Goal: Task Accomplishment & Management: Manage account settings

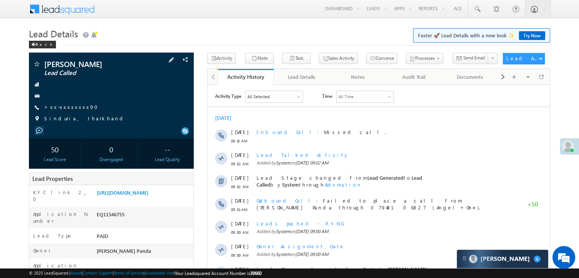
drag, startPoint x: 0, startPoint y: 0, endPoint x: 161, endPoint y: 112, distance: 196.0
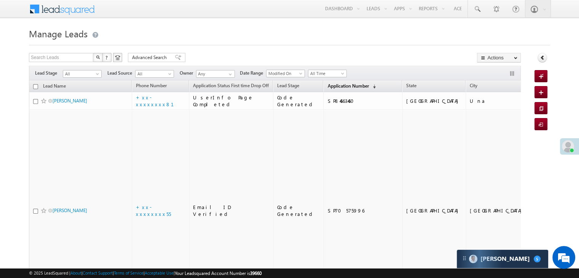
click at [332, 82] on link "Application Number (sorted descending)" at bounding box center [352, 87] width 56 height 10
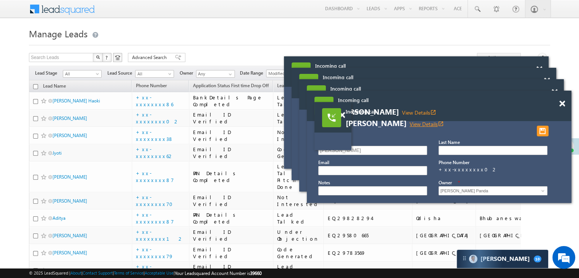
click at [420, 123] on link "View Details open_in_new" at bounding box center [427, 123] width 34 height 7
click at [345, 118] on div at bounding box center [346, 111] width 10 height 19
click at [343, 114] on span at bounding box center [342, 115] width 6 height 6
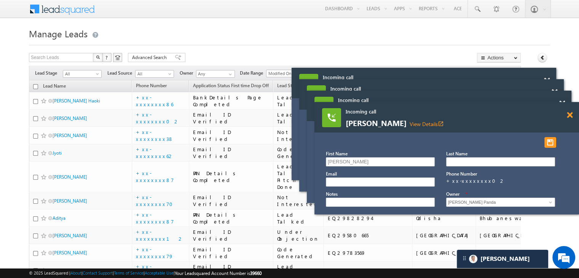
click at [570, 115] on span at bounding box center [570, 115] width 6 height 6
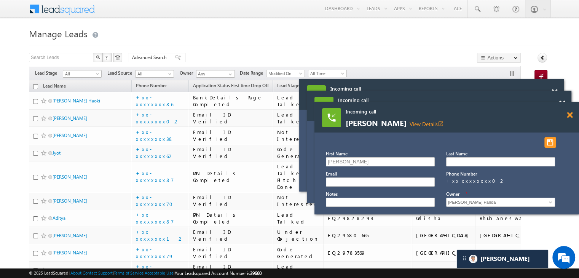
click at [570, 115] on span at bounding box center [570, 115] width 6 height 6
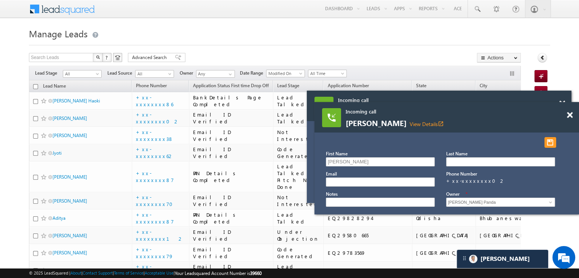
click at [570, 115] on span at bounding box center [570, 115] width 6 height 6
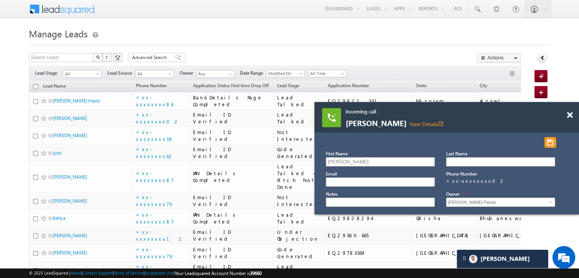
click at [570, 115] on span at bounding box center [570, 115] width 6 height 6
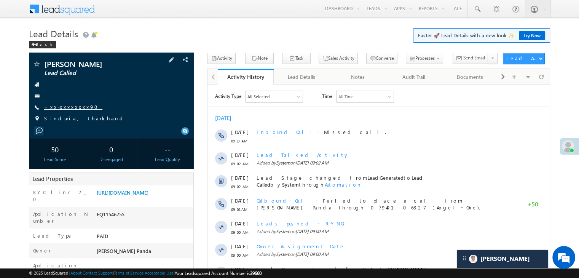
click at [60, 108] on link "+xx-xxxxxxxx90" at bounding box center [73, 107] width 58 height 6
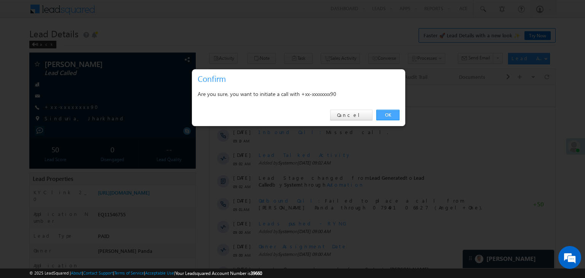
click at [390, 115] on link "OK" at bounding box center [387, 115] width 23 height 11
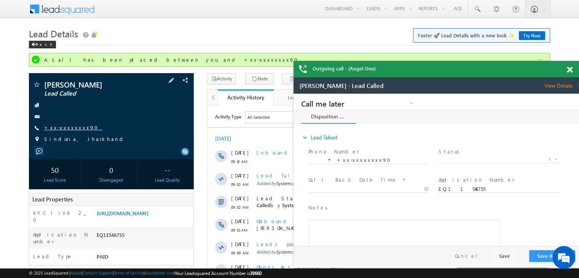
click at [73, 128] on link "+xx-xxxxxxxx90" at bounding box center [73, 127] width 58 height 6
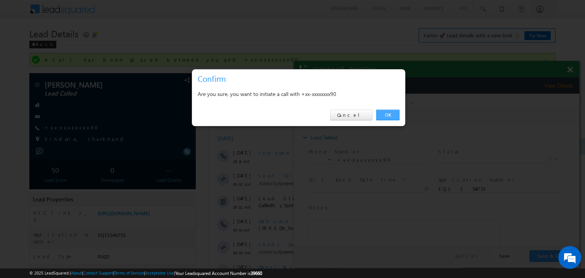
click at [390, 115] on link "OK" at bounding box center [387, 115] width 23 height 11
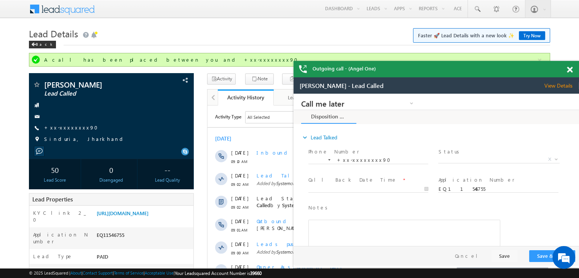
click at [571, 69] on span at bounding box center [570, 70] width 6 height 6
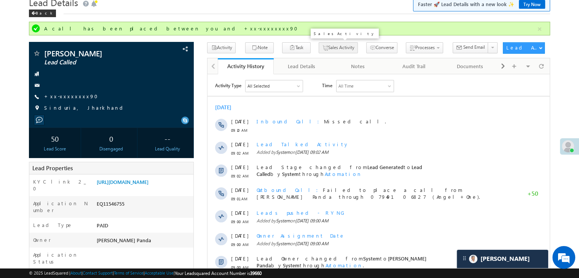
scroll to position [76, 0]
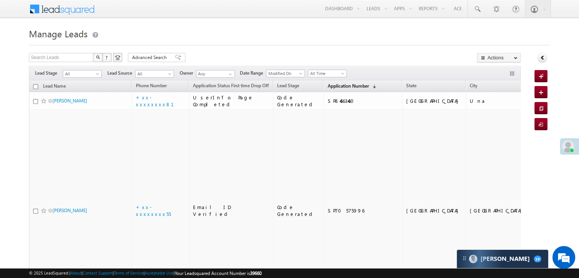
click at [334, 87] on span "Application Number" at bounding box center [348, 86] width 41 height 6
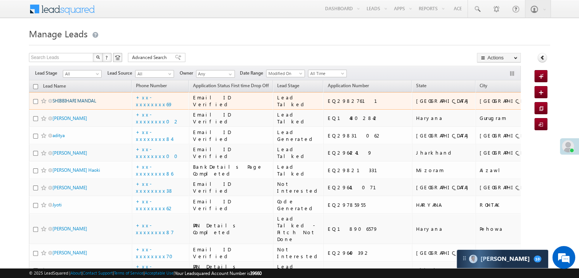
click at [71, 104] on link "SHIBBIHARI MANDAL" at bounding box center [75, 101] width 44 height 6
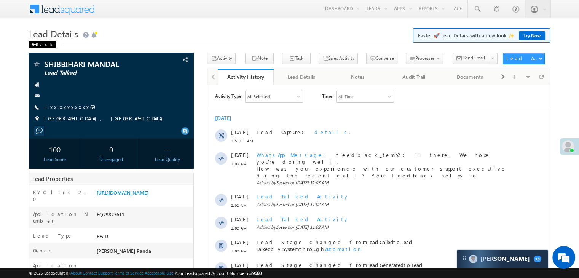
click at [40, 42] on div "Back" at bounding box center [42, 45] width 27 height 8
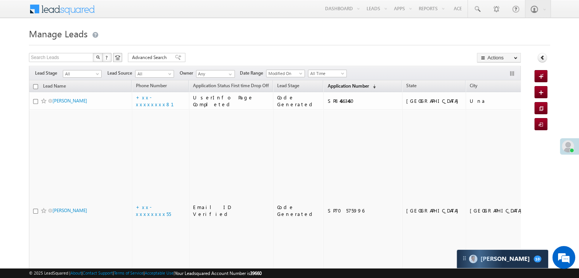
click at [333, 87] on span "Application Number" at bounding box center [348, 86] width 41 height 6
click at [328, 85] on span "Application Number" at bounding box center [348, 86] width 41 height 6
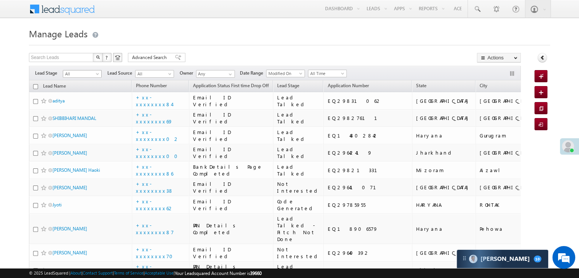
click at [97, 72] on span "All" at bounding box center [81, 73] width 36 height 7
click at [89, 90] on link "Lead Generated" at bounding box center [82, 89] width 38 height 7
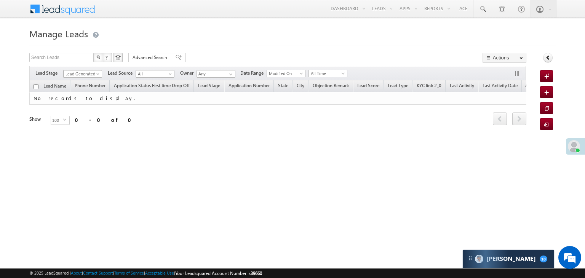
click at [96, 75] on span at bounding box center [99, 75] width 6 height 6
click at [87, 81] on link "All" at bounding box center [83, 82] width 38 height 7
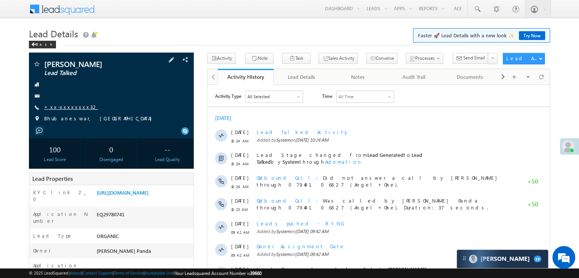
click at [60, 105] on link "+xx-xxxxxxxx32" at bounding box center [71, 107] width 54 height 6
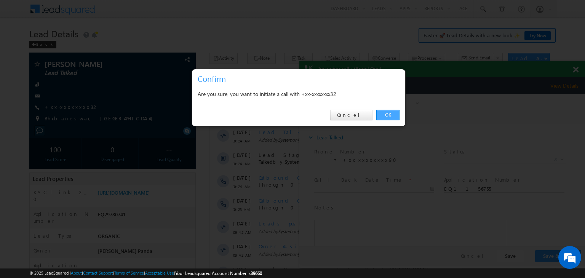
click at [386, 114] on link "OK" at bounding box center [387, 115] width 23 height 11
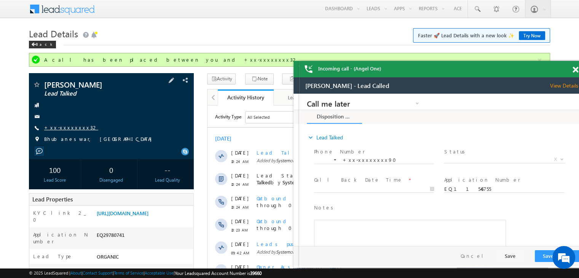
click at [73, 126] on link "+xx-xxxxxxxx32" at bounding box center [71, 127] width 54 height 6
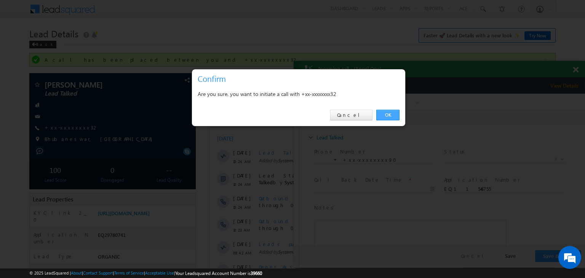
drag, startPoint x: 388, startPoint y: 116, endPoint x: 82, endPoint y: 12, distance: 323.7
click at [388, 116] on link "OK" at bounding box center [387, 115] width 23 height 11
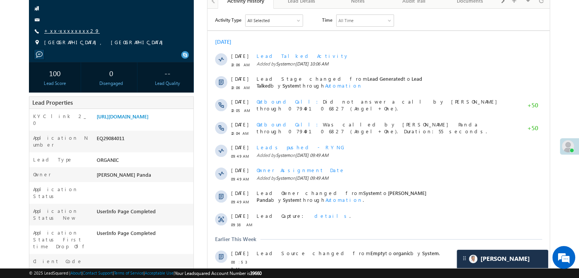
click at [61, 32] on link "+xx-xxxxxxxx29" at bounding box center [72, 30] width 56 height 6
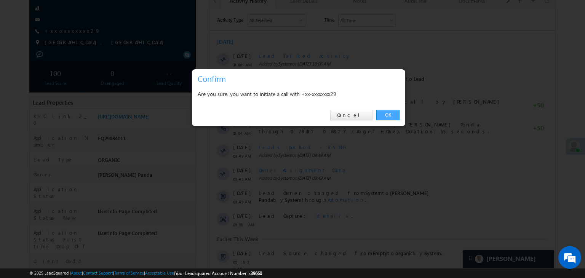
drag, startPoint x: 184, startPoint y: 105, endPoint x: 392, endPoint y: 115, distance: 208.1
click at [392, 115] on link "OK" at bounding box center [387, 115] width 23 height 11
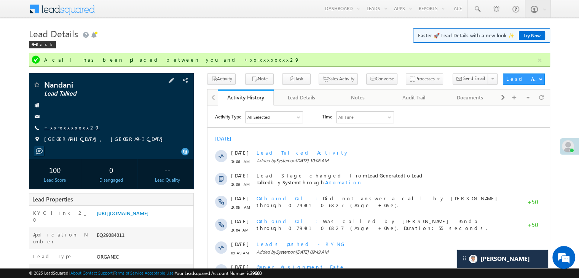
click at [65, 131] on span "+xx-xxxxxxxx29" at bounding box center [72, 128] width 56 height 8
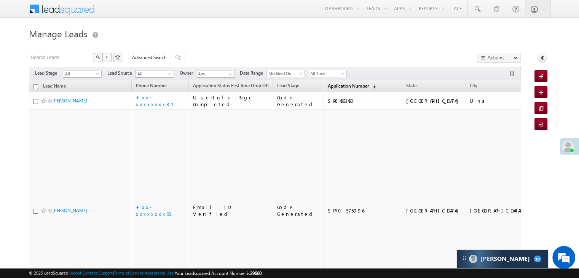
click at [334, 88] on span "Application Number" at bounding box center [348, 86] width 41 height 6
click at [328, 88] on span "Application Number" at bounding box center [348, 86] width 41 height 6
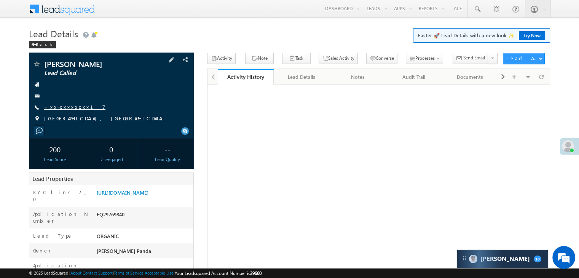
drag, startPoint x: 0, startPoint y: 0, endPoint x: 64, endPoint y: 109, distance: 126.2
click at [64, 109] on link "+xx-xxxxxxxx17" at bounding box center [74, 107] width 61 height 6
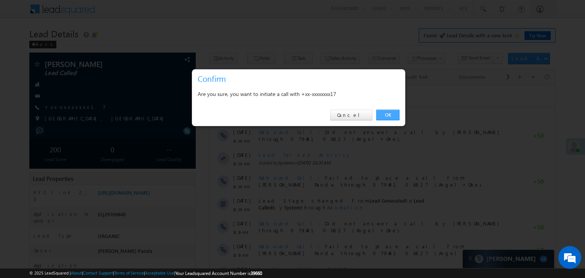
click at [385, 115] on link "OK" at bounding box center [387, 115] width 23 height 11
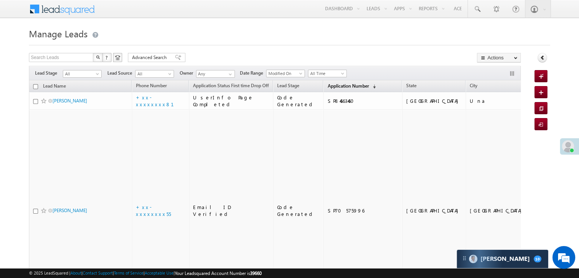
click at [328, 84] on span "Application Number" at bounding box center [348, 86] width 41 height 6
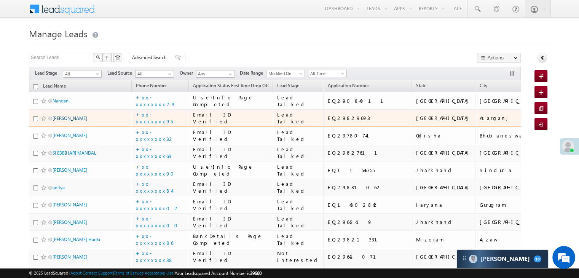
click at [85, 121] on link "[PERSON_NAME]" at bounding box center [70, 118] width 35 height 6
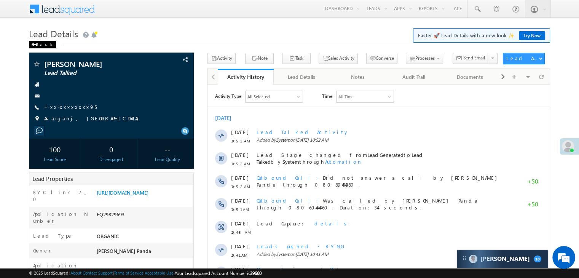
click at [40, 43] on div "Back" at bounding box center [42, 45] width 27 height 8
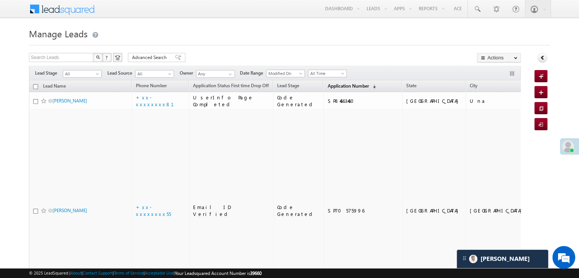
click at [337, 86] on span "Application Number" at bounding box center [348, 86] width 41 height 6
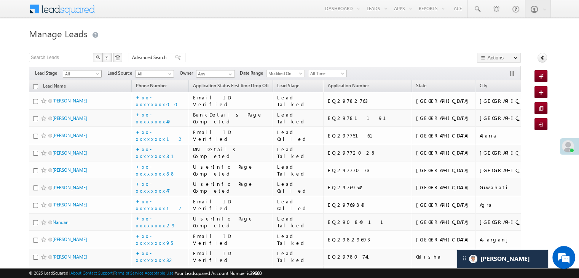
click at [96, 74] on span at bounding box center [98, 75] width 6 height 6
click at [86, 92] on link "Lead Generated" at bounding box center [82, 89] width 38 height 7
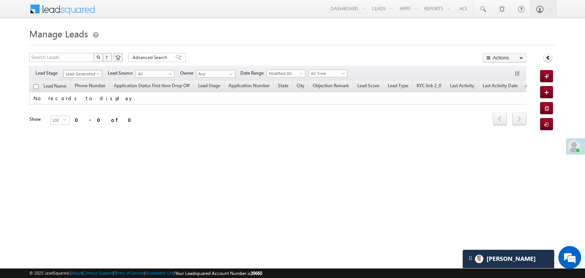
click at [100, 73] on span at bounding box center [99, 75] width 6 height 6
click at [84, 81] on link "All" at bounding box center [83, 82] width 38 height 7
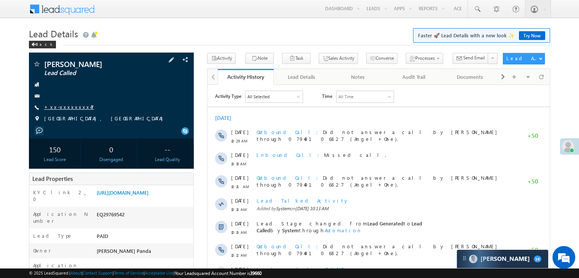
click at [67, 105] on link "+xx-xxxxxxxx47" at bounding box center [69, 107] width 50 height 6
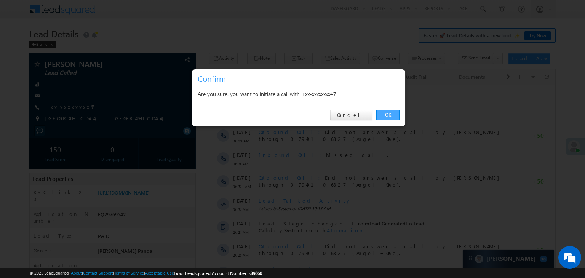
click at [390, 112] on link "OK" at bounding box center [387, 115] width 23 height 11
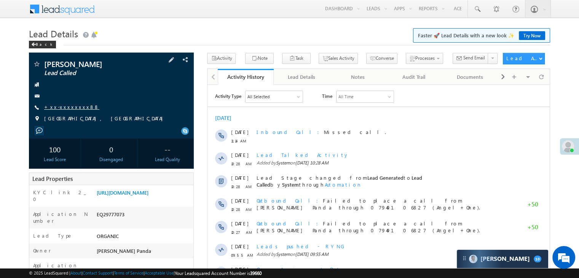
click at [69, 109] on link "+xx-xxxxxxxx88" at bounding box center [71, 107] width 55 height 6
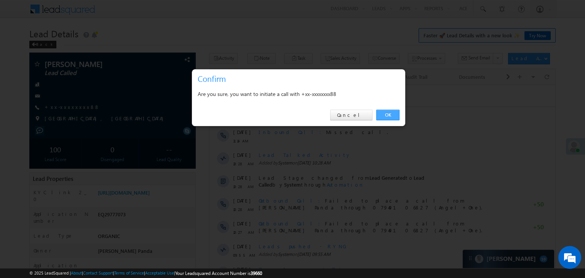
click at [389, 116] on link "OK" at bounding box center [387, 115] width 23 height 11
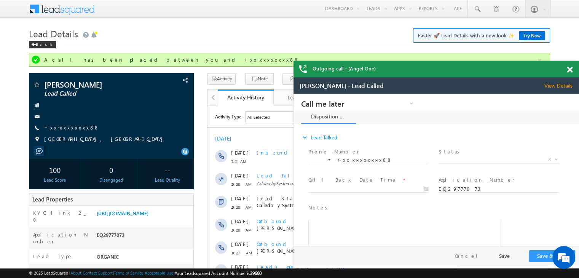
click at [573, 71] on div at bounding box center [574, 68] width 10 height 15
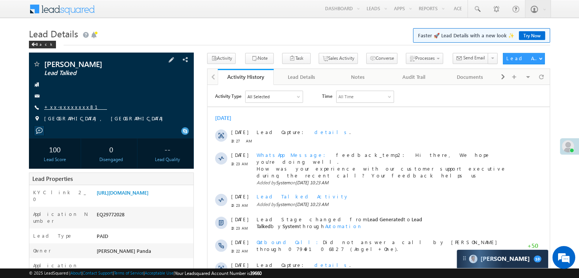
click at [61, 109] on link "+xx-xxxxxxxx81" at bounding box center [75, 107] width 63 height 6
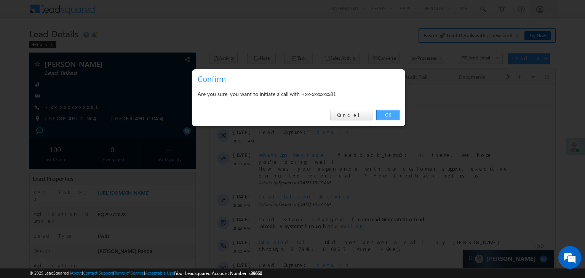
click at [382, 115] on link "OK" at bounding box center [387, 115] width 23 height 11
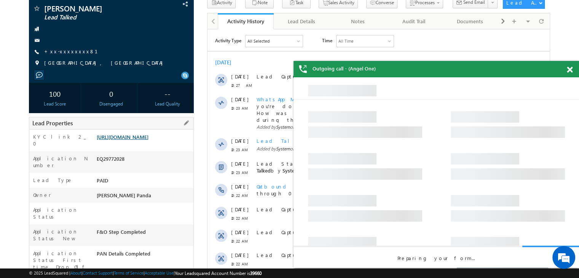
click at [149, 140] on link "https://angelbroking1-pk3em7sa.customui-test.leadsquared.com?leadId=9bb5ee2e-db…" at bounding box center [123, 137] width 52 height 6
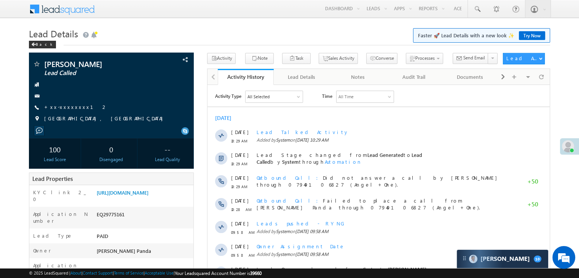
drag, startPoint x: 69, startPoint y: 108, endPoint x: 252, endPoint y: 30, distance: 199.0
click at [63, 107] on link "+xx-xxxxxxxx12" at bounding box center [76, 107] width 64 height 6
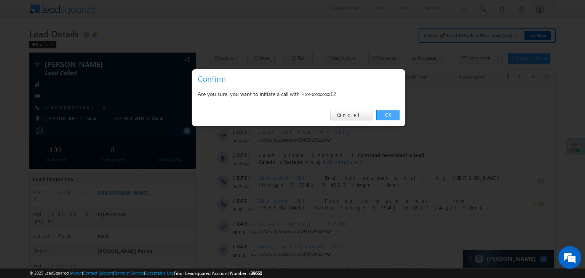
click at [386, 110] on link "OK" at bounding box center [387, 115] width 23 height 11
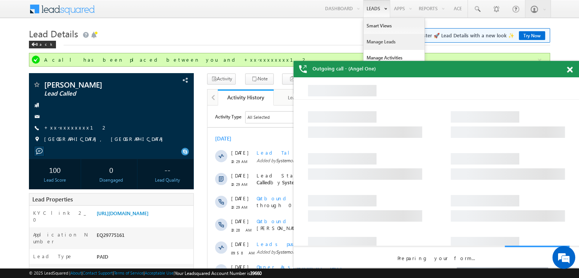
click at [367, 40] on link "Manage Leads" at bounding box center [394, 42] width 61 height 16
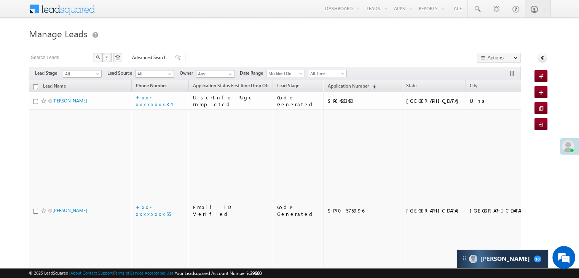
click at [333, 87] on span "Application Number" at bounding box center [348, 86] width 41 height 6
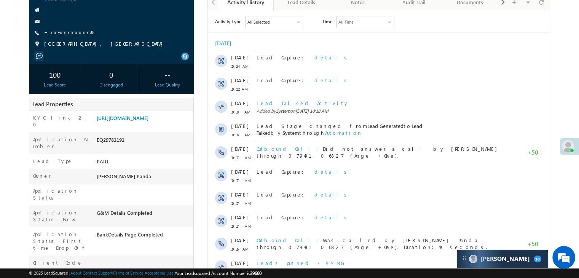
scroll to position [76, 0]
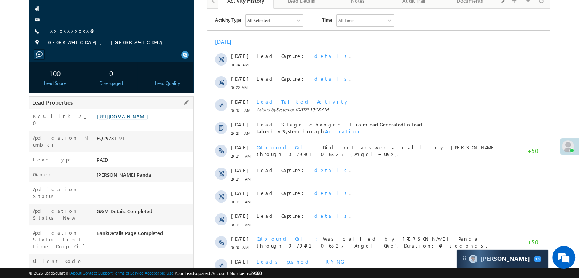
click at [149, 120] on link "[URL][DOMAIN_NAME]" at bounding box center [123, 116] width 52 height 6
click at [59, 31] on link "+xx-xxxxxxxx49" at bounding box center [69, 30] width 51 height 6
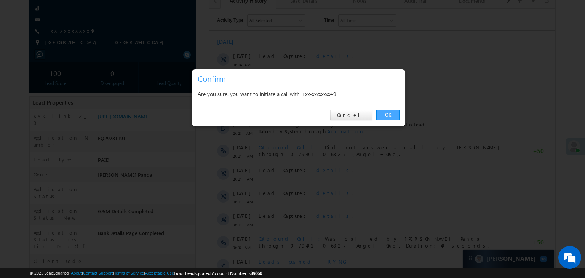
click at [387, 113] on link "OK" at bounding box center [387, 115] width 23 height 11
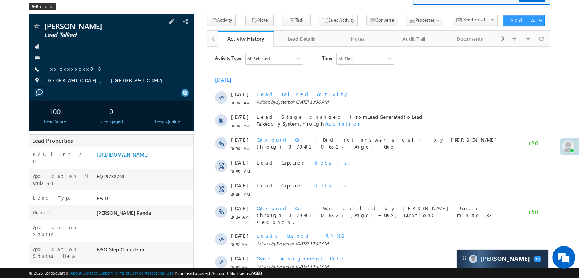
scroll to position [38, 0]
click at [64, 70] on link "+xx-xxxxxxxx00" at bounding box center [75, 69] width 62 height 6
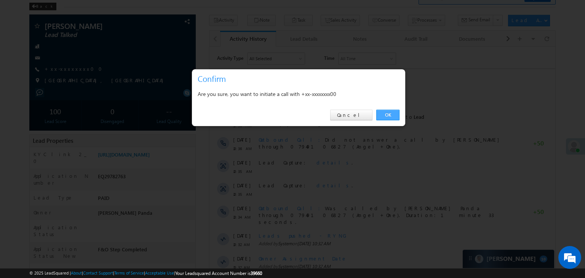
click at [388, 116] on link "OK" at bounding box center [387, 115] width 23 height 11
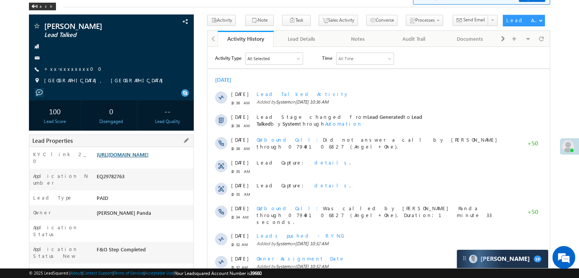
click at [149, 158] on link "[URL][DOMAIN_NAME]" at bounding box center [123, 154] width 52 height 6
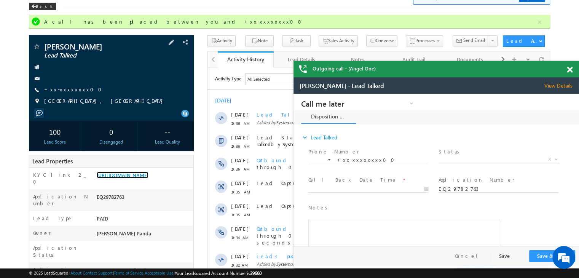
scroll to position [0, 0]
click at [570, 70] on span at bounding box center [570, 70] width 6 height 6
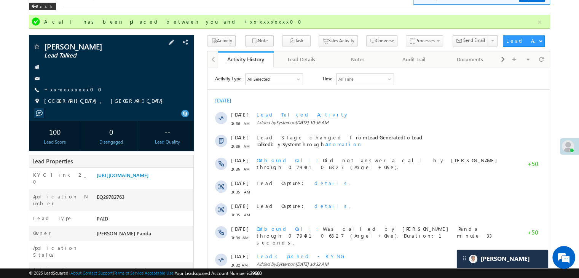
click at [62, 85] on div "Amol Gaikwad Lead Talked +xx-xxxxxxxx00" at bounding box center [111, 76] width 157 height 66
click at [63, 90] on link "+xx-xxxxxxxx00" at bounding box center [75, 89] width 62 height 6
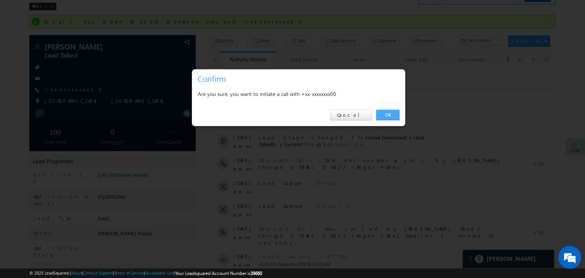
click at [389, 112] on link "OK" at bounding box center [387, 115] width 23 height 11
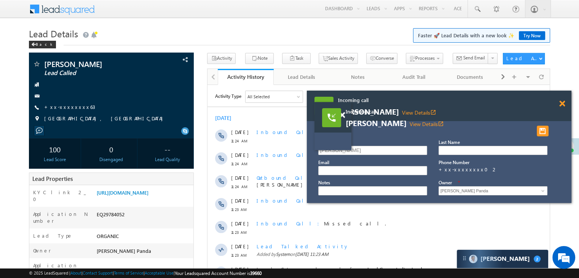
click at [564, 107] on span at bounding box center [562, 104] width 6 height 6
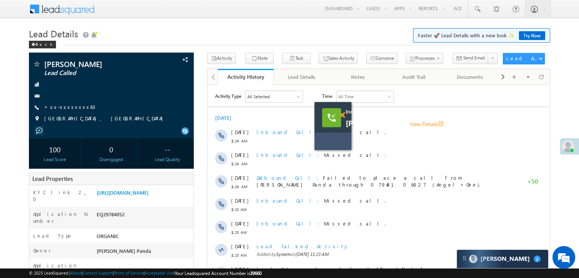
click at [344, 118] on span at bounding box center [342, 115] width 6 height 6
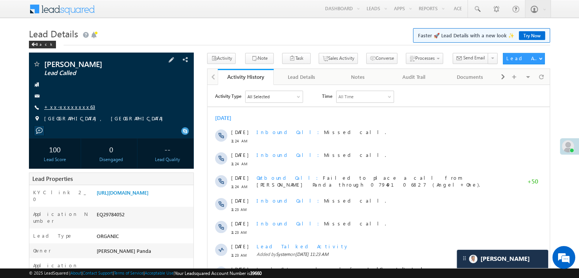
click at [67, 109] on link "+xx-xxxxxxxx63" at bounding box center [69, 107] width 51 height 6
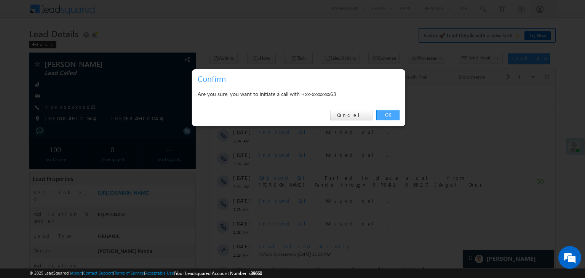
click at [388, 115] on link "OK" at bounding box center [387, 115] width 23 height 11
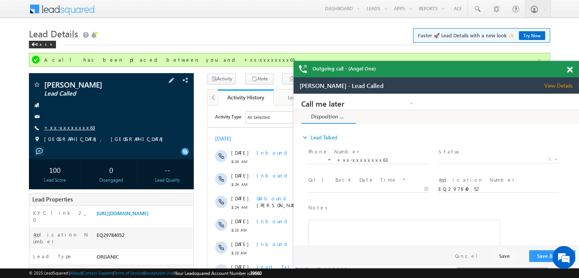
click at [63, 128] on link "+xx-xxxxxxxx63" at bounding box center [69, 127] width 51 height 6
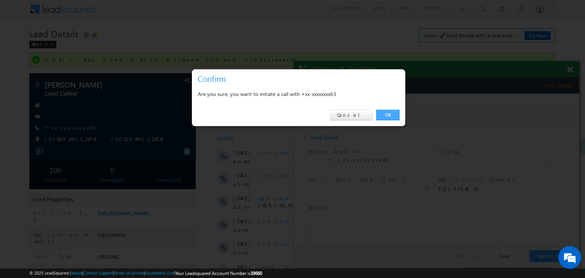
click at [389, 113] on link "OK" at bounding box center [387, 115] width 23 height 11
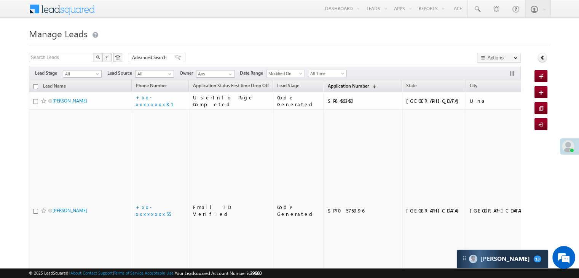
click at [332, 86] on span "Application Number" at bounding box center [348, 86] width 41 height 6
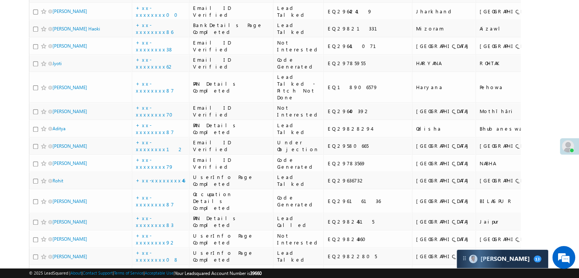
scroll to position [343, 0]
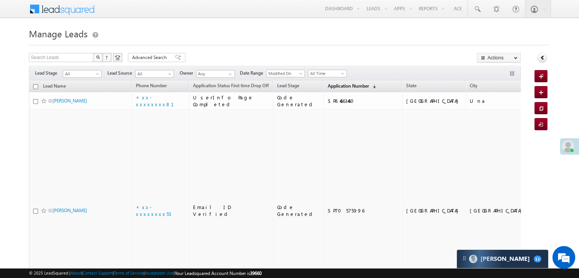
click at [328, 85] on span "Application Number" at bounding box center [348, 86] width 41 height 6
click at [328, 86] on span "Application Number" at bounding box center [348, 86] width 41 height 6
click at [328, 85] on span "Application Number" at bounding box center [348, 86] width 41 height 6
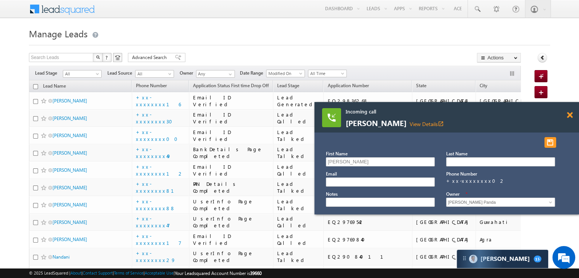
click at [572, 114] on span at bounding box center [570, 115] width 6 height 6
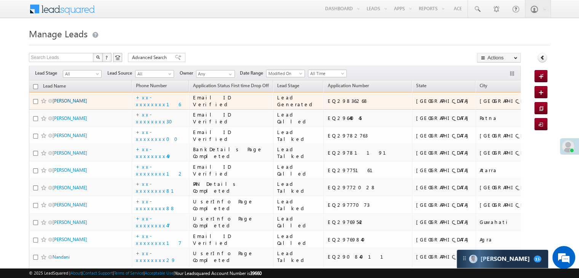
click at [62, 104] on link "[PERSON_NAME]" at bounding box center [70, 101] width 35 height 6
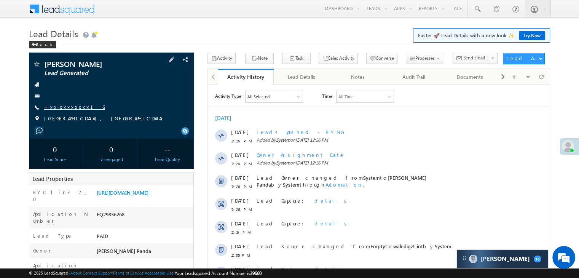
click at [67, 107] on link "+xx-xxxxxxxx16" at bounding box center [74, 107] width 61 height 6
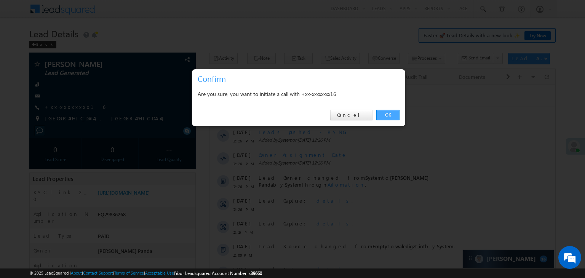
click at [387, 115] on link "OK" at bounding box center [387, 115] width 23 height 11
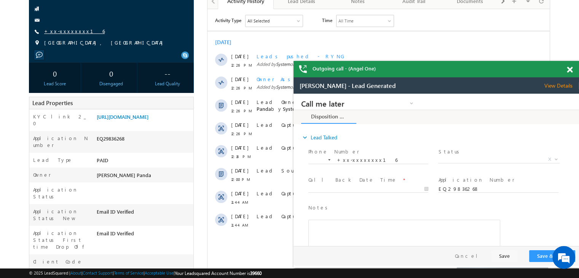
click at [65, 32] on link "+xx-xxxxxxxx16" at bounding box center [74, 31] width 61 height 6
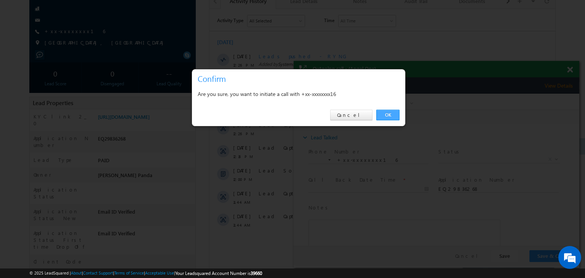
click at [388, 115] on link "OK" at bounding box center [387, 115] width 23 height 11
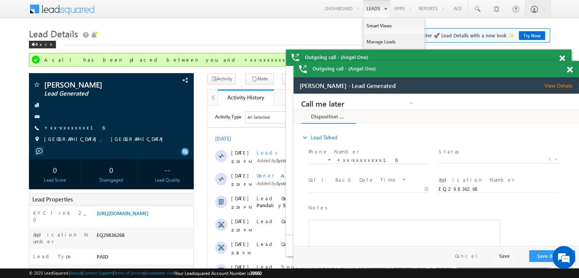
click at [374, 42] on link "Manage Leads" at bounding box center [394, 42] width 61 height 16
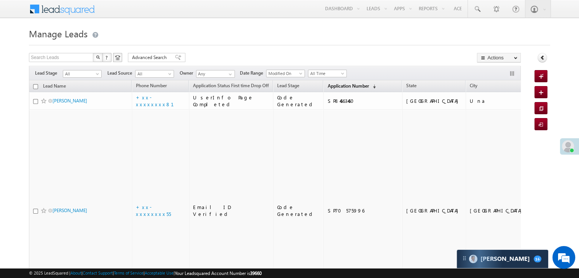
click at [340, 89] on link "Application Number (sorted descending)" at bounding box center [352, 87] width 56 height 10
click at [331, 86] on span "Application Number" at bounding box center [348, 86] width 41 height 6
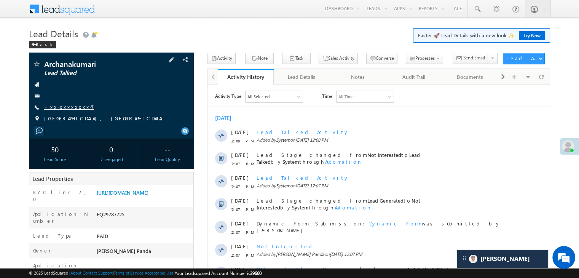
click at [62, 106] on link "+xx-xxxxxxxx47" at bounding box center [69, 107] width 50 height 6
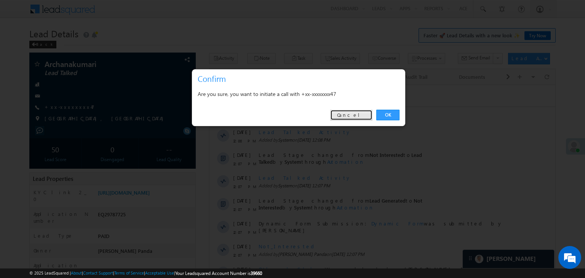
click at [359, 115] on link "Cancel" at bounding box center [351, 115] width 42 height 11
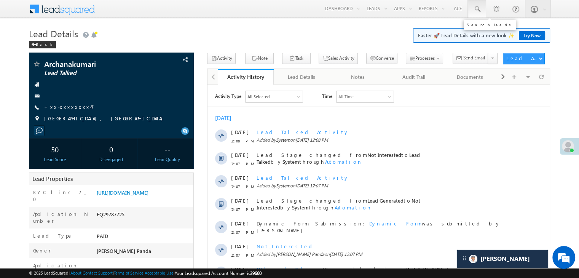
click at [474, 9] on span at bounding box center [477, 9] width 8 height 8
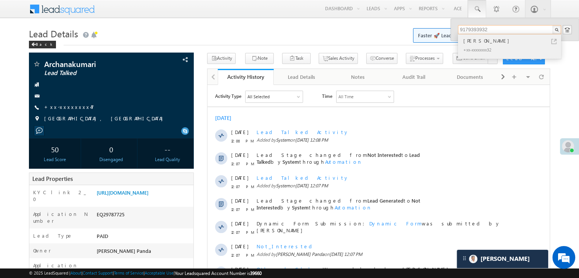
type input "9179393932"
click at [472, 40] on div "[PERSON_NAME]" at bounding box center [513, 41] width 102 height 8
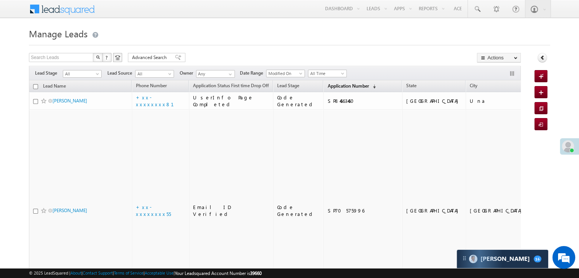
click at [342, 86] on span "Application Number" at bounding box center [348, 86] width 41 height 6
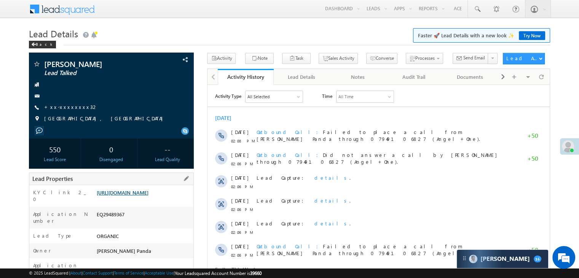
click at [141, 196] on link "[URL][DOMAIN_NAME]" at bounding box center [123, 192] width 52 height 6
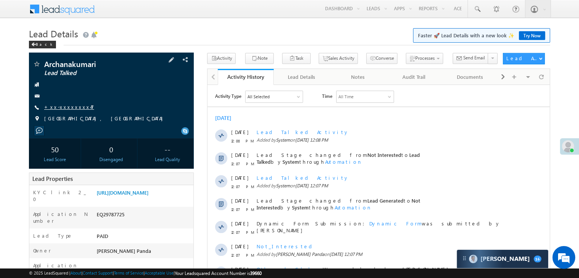
click at [62, 107] on link "+xx-xxxxxxxx47" at bounding box center [69, 107] width 50 height 6
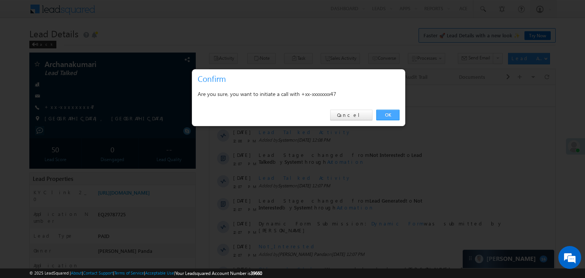
click at [387, 117] on link "OK" at bounding box center [387, 115] width 23 height 11
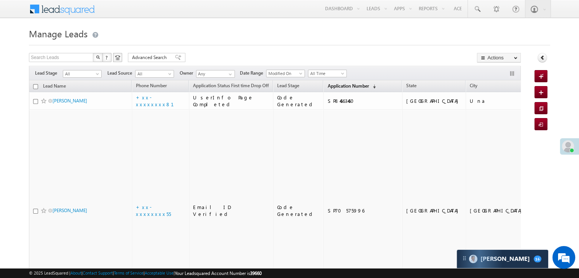
click at [331, 85] on span "Application Number" at bounding box center [348, 86] width 41 height 6
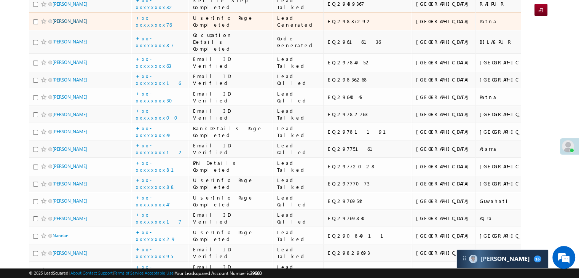
click at [64, 24] on link "[PERSON_NAME]" at bounding box center [70, 21] width 35 height 6
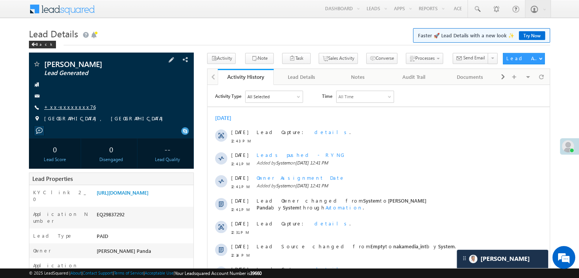
click at [62, 107] on link "+xx-xxxxxxxx76" at bounding box center [69, 107] width 51 height 6
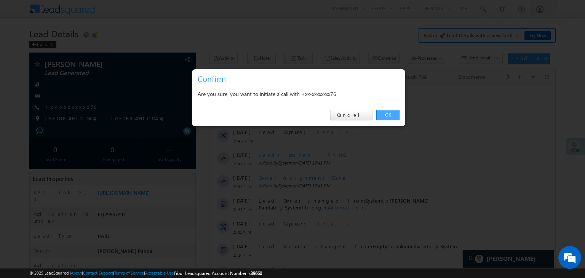
click at [388, 112] on link "OK" at bounding box center [387, 115] width 23 height 11
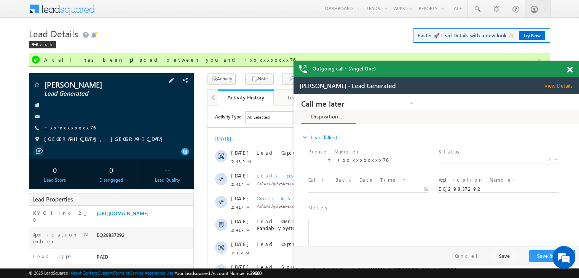
click at [65, 128] on link "+xx-xxxxxxxx76" at bounding box center [69, 127] width 51 height 6
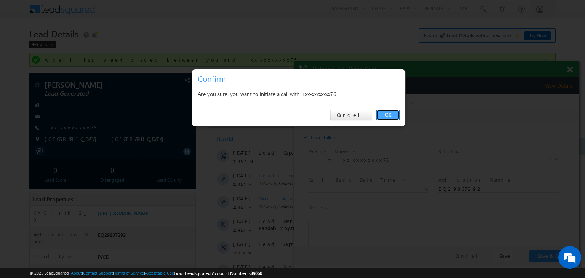
click at [387, 115] on link "OK" at bounding box center [387, 115] width 23 height 11
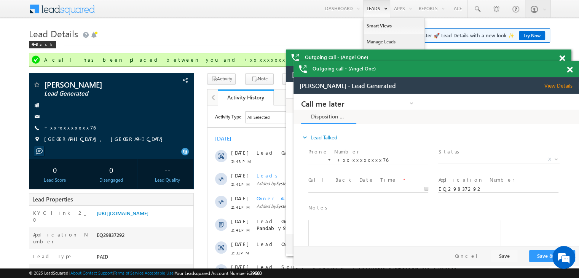
click at [373, 45] on link "Manage Leads" at bounding box center [394, 42] width 61 height 16
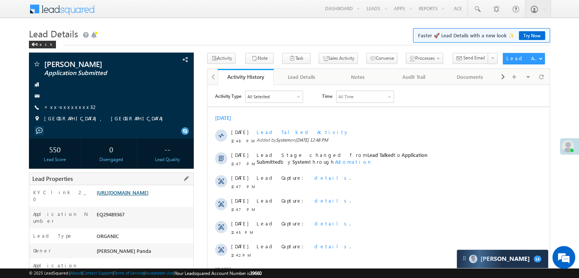
click at [129, 196] on link "[URL][DOMAIN_NAME]" at bounding box center [123, 192] width 52 height 6
click at [59, 110] on link "+xx-xxxxxxxx32" at bounding box center [71, 107] width 54 height 6
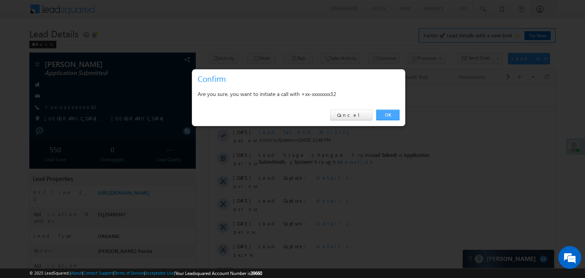
click at [388, 116] on link "OK" at bounding box center [387, 115] width 23 height 11
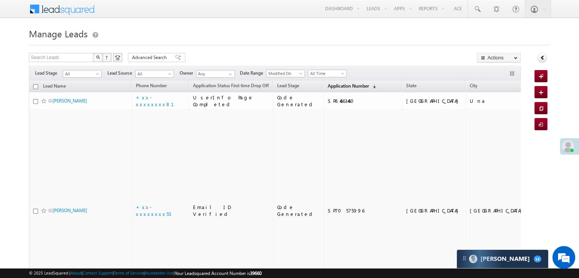
click at [334, 87] on span "Application Number" at bounding box center [348, 86] width 41 height 6
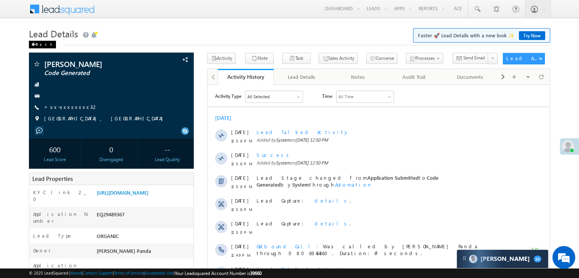
click at [35, 45] on span at bounding box center [33, 45] width 5 height 4
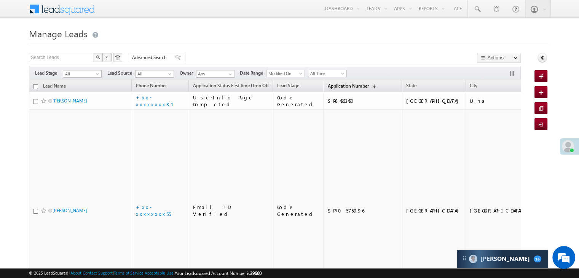
click at [332, 86] on span "Application Number" at bounding box center [348, 86] width 41 height 6
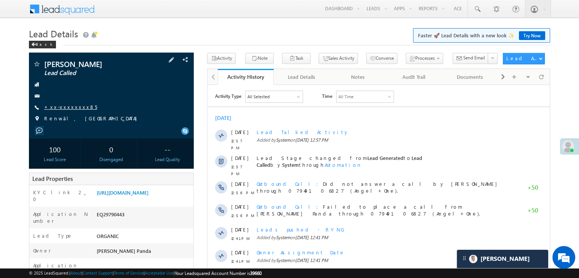
click at [64, 110] on link "+xx-xxxxxxxx85" at bounding box center [70, 107] width 53 height 6
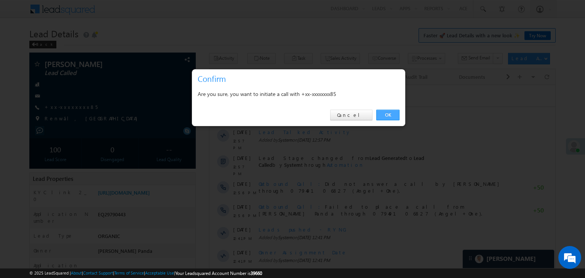
click at [388, 113] on link "OK" at bounding box center [387, 115] width 23 height 11
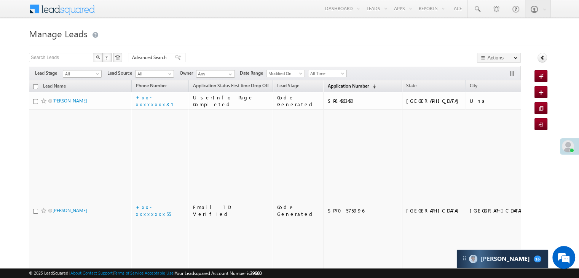
click at [325, 82] on link "Application Number (sorted descending)" at bounding box center [352, 87] width 56 height 10
click at [334, 86] on span "Application Number" at bounding box center [348, 86] width 41 height 6
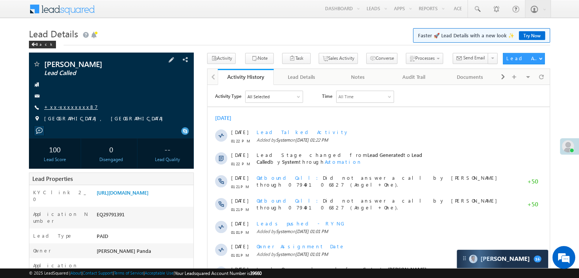
click at [65, 107] on link "+xx-xxxxxxxx87" at bounding box center [71, 107] width 54 height 6
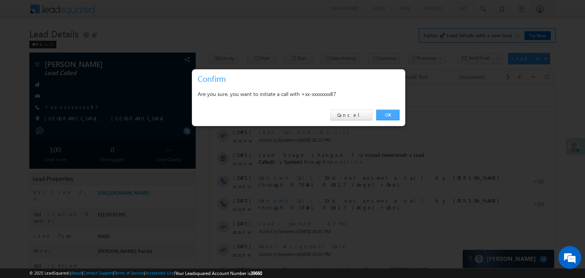
click at [385, 113] on link "OK" at bounding box center [387, 115] width 23 height 11
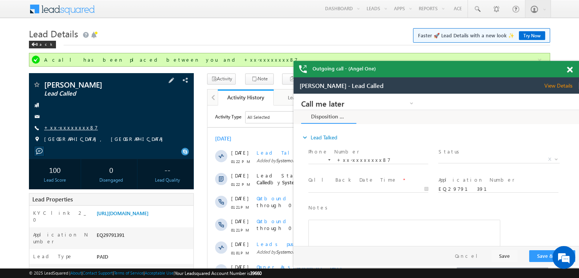
click at [58, 128] on link "+xx-xxxxxxxx87" at bounding box center [71, 127] width 54 height 6
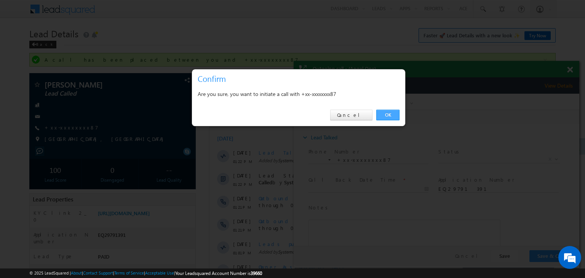
click at [391, 113] on link "OK" at bounding box center [387, 115] width 23 height 11
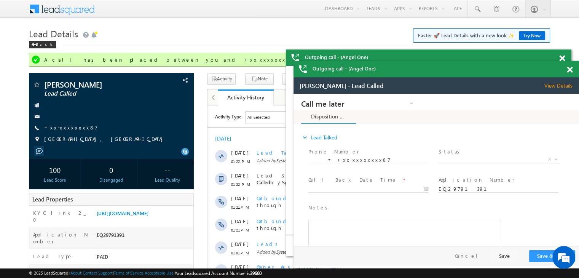
click at [571, 70] on span at bounding box center [570, 70] width 6 height 6
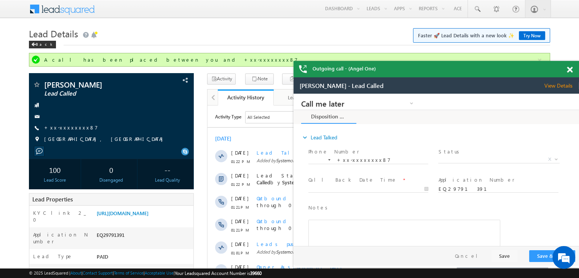
click at [571, 70] on span at bounding box center [570, 70] width 6 height 6
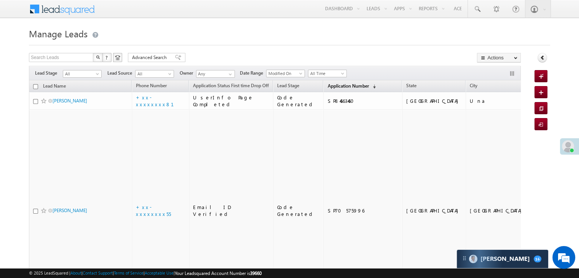
click at [328, 86] on span "Application Number" at bounding box center [348, 86] width 41 height 6
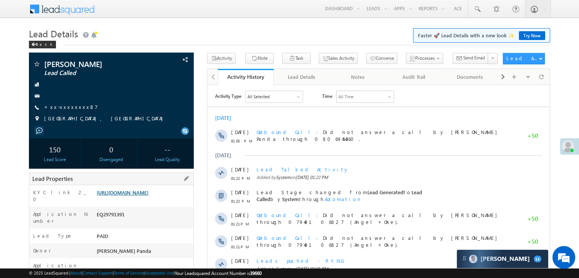
click at [133, 196] on link "[URL][DOMAIN_NAME]" at bounding box center [123, 192] width 52 height 6
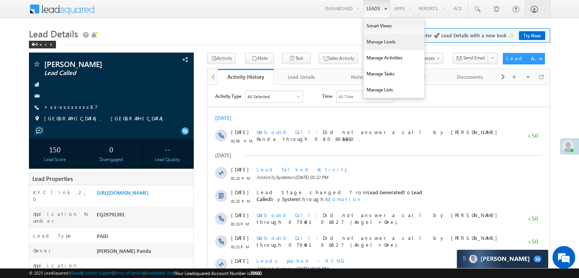
click at [374, 42] on link "Manage Leads" at bounding box center [394, 42] width 61 height 16
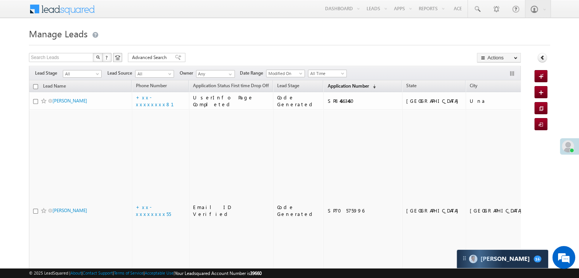
click at [329, 85] on span "Application Number" at bounding box center [348, 86] width 41 height 6
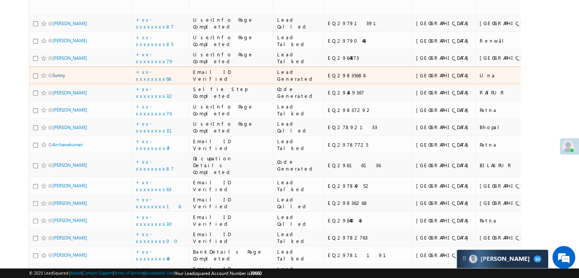
click at [57, 78] on link "Sunny" at bounding box center [59, 75] width 13 height 6
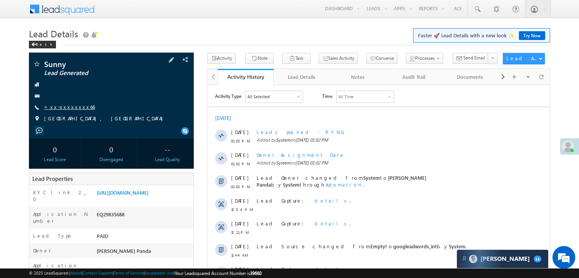
click at [60, 107] on link "+xx-xxxxxxxx66" at bounding box center [69, 107] width 51 height 6
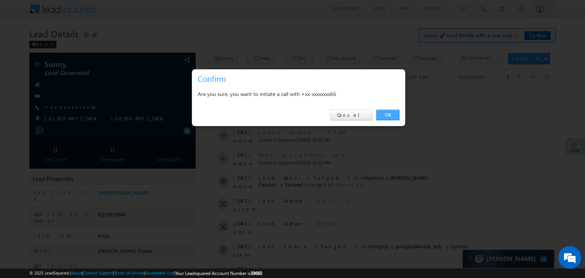
click at [384, 115] on link "OK" at bounding box center [387, 115] width 23 height 11
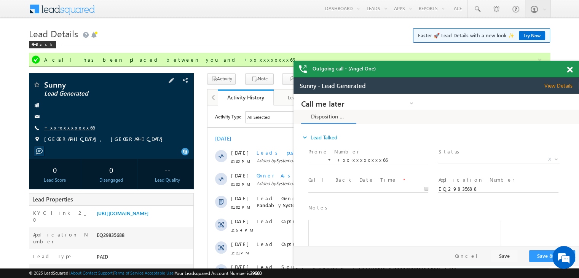
click at [63, 127] on link "+xx-xxxxxxxx66" at bounding box center [69, 127] width 51 height 6
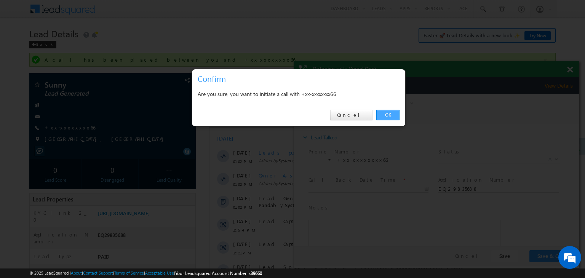
click at [388, 115] on link "OK" at bounding box center [387, 115] width 23 height 11
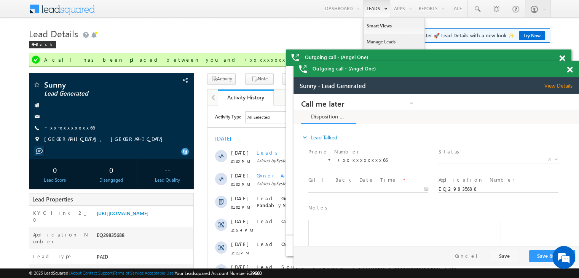
click at [380, 43] on link "Manage Leads" at bounding box center [394, 42] width 61 height 16
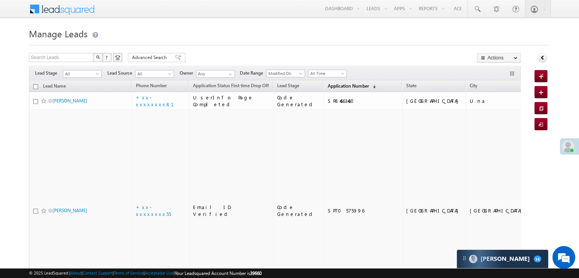
click at [335, 86] on span "Application Number" at bounding box center [348, 86] width 41 height 6
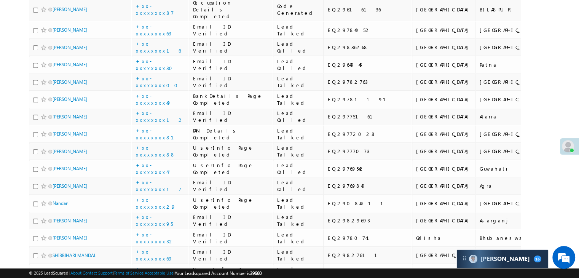
scroll to position [381, 0]
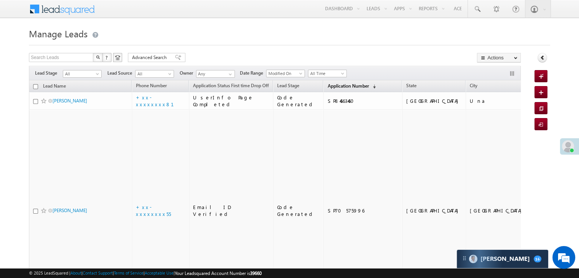
click at [328, 86] on span "Application Number" at bounding box center [348, 86] width 41 height 6
click at [333, 84] on span "Application Number" at bounding box center [348, 86] width 41 height 6
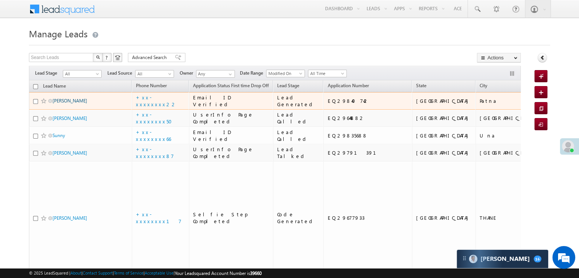
click at [70, 104] on link "[PERSON_NAME]" at bounding box center [70, 101] width 35 height 6
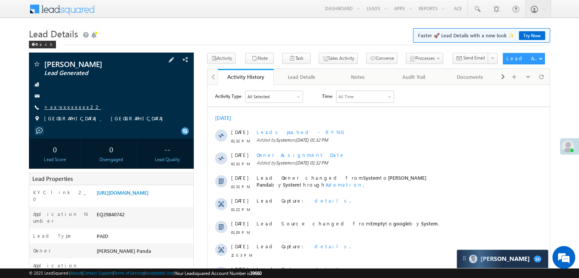
click at [64, 107] on link "+xx-xxxxxxxx22" at bounding box center [72, 107] width 57 height 6
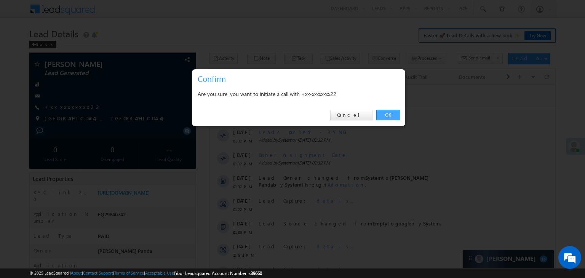
click at [387, 115] on link "OK" at bounding box center [387, 115] width 23 height 11
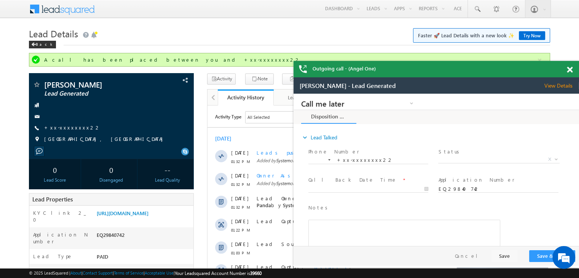
click at [569, 71] on span at bounding box center [570, 70] width 6 height 6
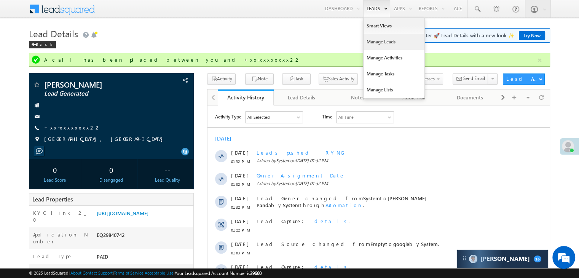
click at [372, 41] on link "Manage Leads" at bounding box center [394, 42] width 61 height 16
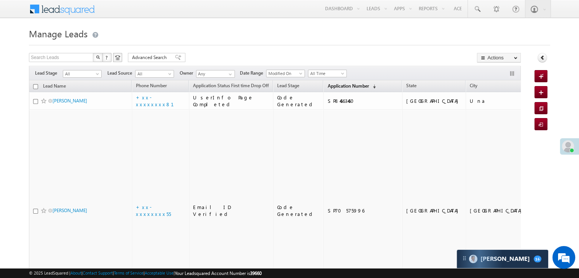
click at [330, 86] on span "Application Number" at bounding box center [348, 86] width 41 height 6
click at [337, 89] on link "Application Number (sorted descending)" at bounding box center [352, 87] width 56 height 10
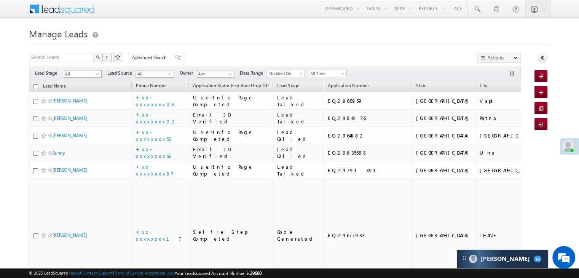
click at [101, 74] on span at bounding box center [98, 75] width 6 height 6
click at [84, 88] on link "Lead Generated" at bounding box center [82, 89] width 38 height 7
